Goal: Task Accomplishment & Management: Use online tool/utility

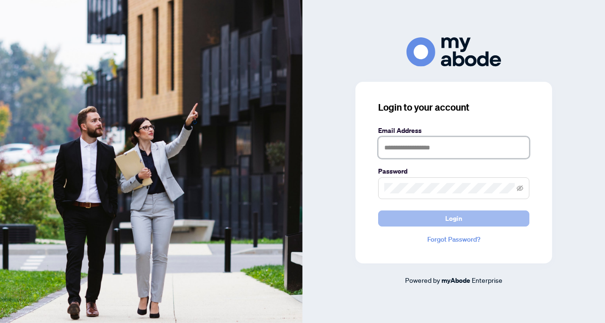
type input "**********"
click at [423, 216] on button "Login" at bounding box center [453, 218] width 151 height 16
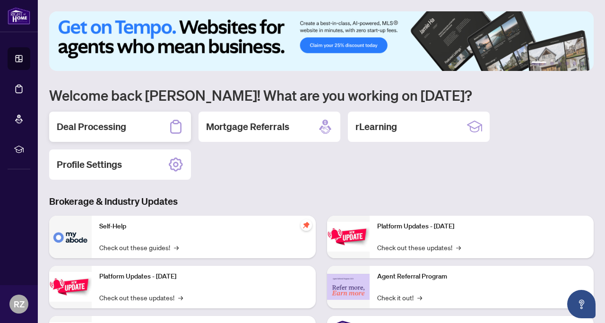
click at [136, 134] on div "Deal Processing" at bounding box center [120, 127] width 142 height 30
